Goal: Find contact information: Find contact information

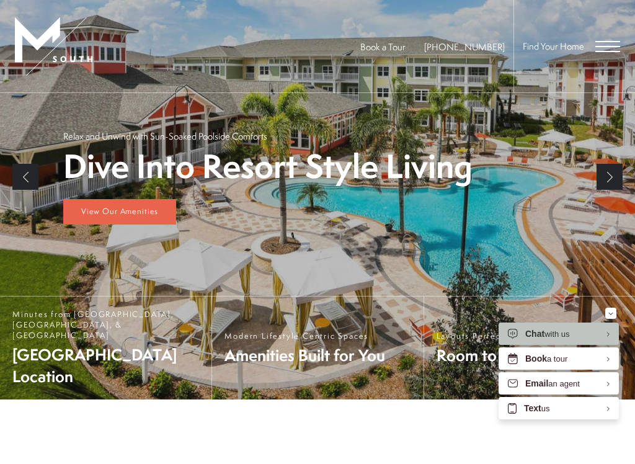
scroll to position [228, 0]
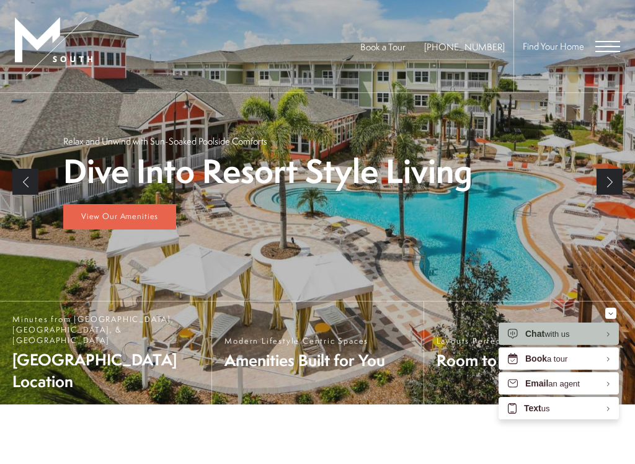
click at [610, 304] on li "Next" at bounding box center [610, 181] width 26 height 297
click at [608, 325] on div "Chat with us" at bounding box center [559, 334] width 120 height 22
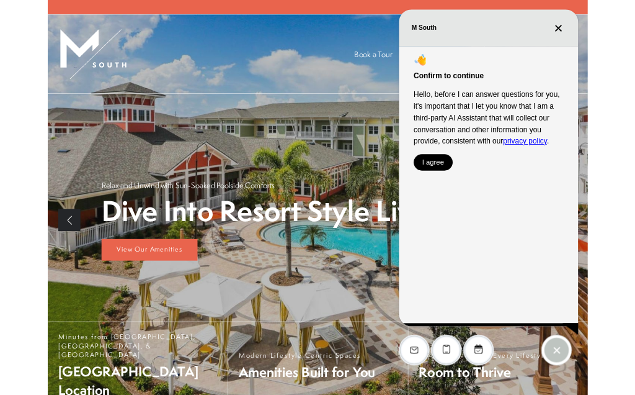
scroll to position [0, 0]
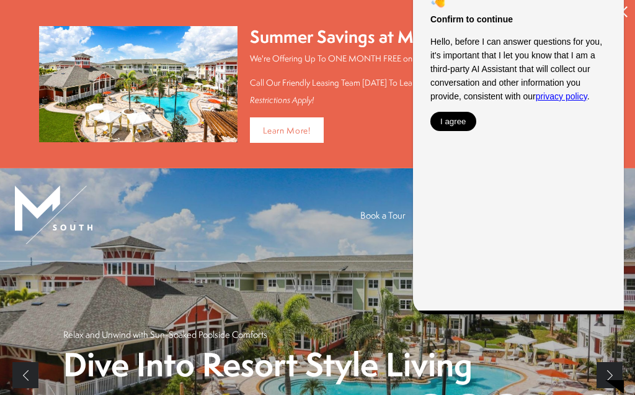
click at [602, 0] on div "EliseAI Widget" at bounding box center [519, 2] width 176 height 19
click at [586, 3] on div "EliseAI Widget" at bounding box center [519, 2] width 176 height 19
click at [316, 123] on link "Learn More!" at bounding box center [287, 129] width 74 height 25
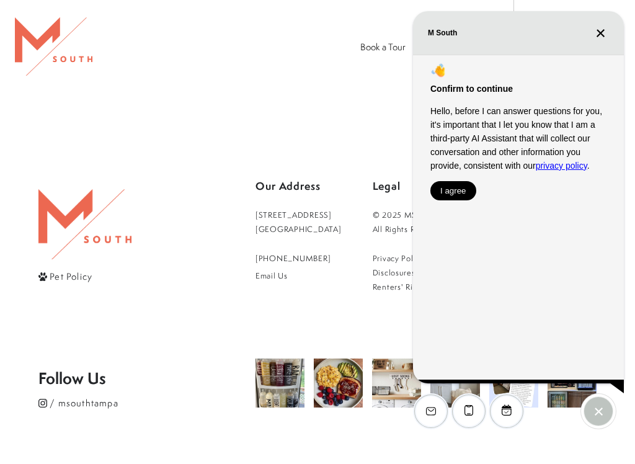
scroll to position [1172, 0]
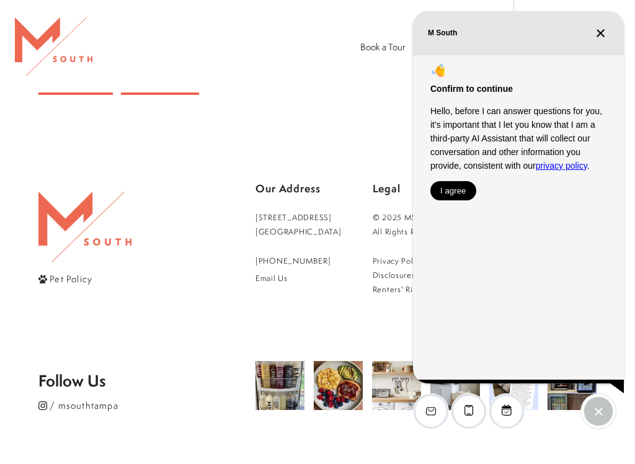
click at [604, 48] on div "M South" at bounding box center [518, 32] width 211 height 43
click at [598, 41] on div "M South" at bounding box center [518, 32] width 211 height 43
click at [592, 29] on button "Close chat" at bounding box center [600, 33] width 17 height 11
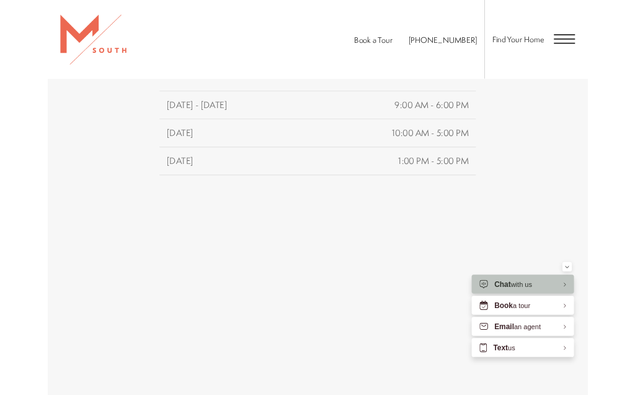
scroll to position [507, 0]
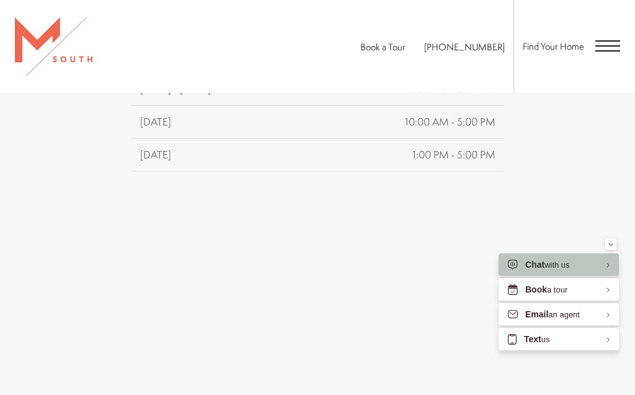
click at [21, 145] on div "Have questions or ready to schedule a tour? Our team at [GEOGRAPHIC_DATA] is he…" at bounding box center [317, 192] width 635 height 907
